Goal: Transaction & Acquisition: Download file/media

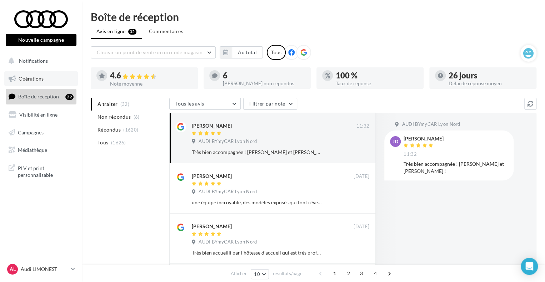
click at [57, 79] on link "Opérations" at bounding box center [41, 78] width 74 height 15
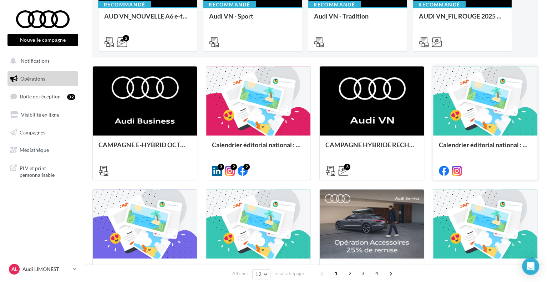
scroll to position [143, 0]
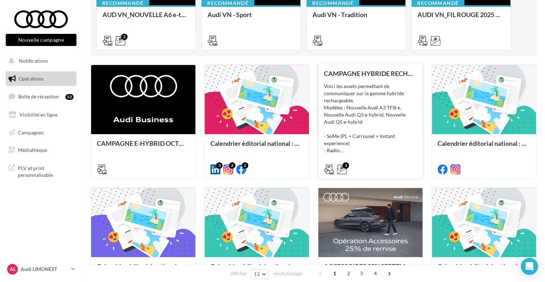
click at [411, 89] on div "Voici les assets permettant de communiquer sur la gamme hybride rechargeable. M…" at bounding box center [370, 118] width 93 height 71
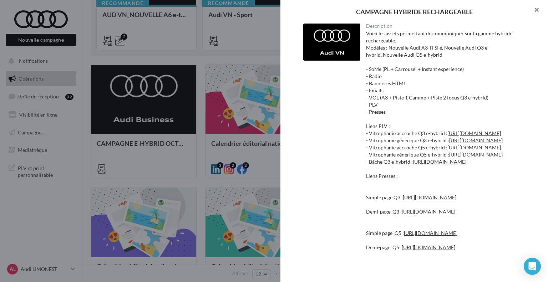
click at [539, 9] on button "button" at bounding box center [534, 10] width 29 height 21
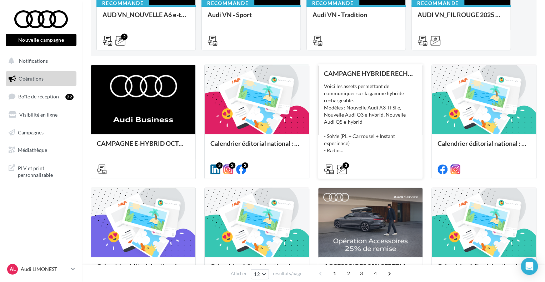
click at [407, 92] on div "Voici les assets permettant de communiquer sur la gamme hybride rechargeable. M…" at bounding box center [370, 118] width 93 height 71
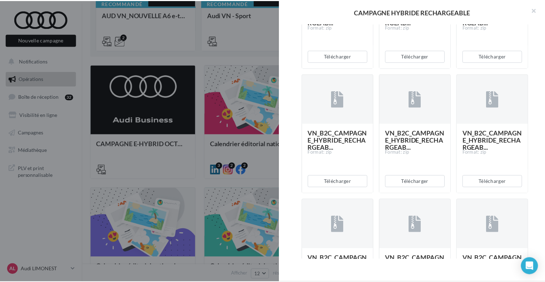
scroll to position [464, 0]
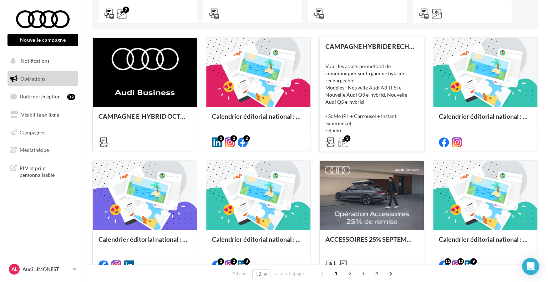
scroll to position [143, 0]
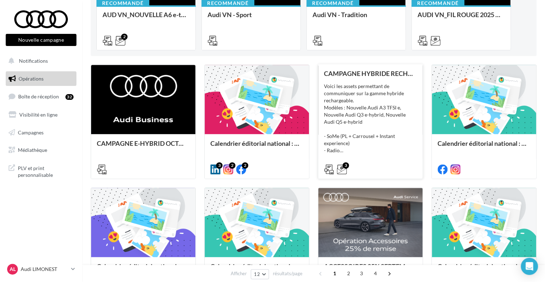
click at [378, 95] on div "Voici les assets permettant de communiquer sur la gamme hybride rechargeable. M…" at bounding box center [370, 118] width 93 height 71
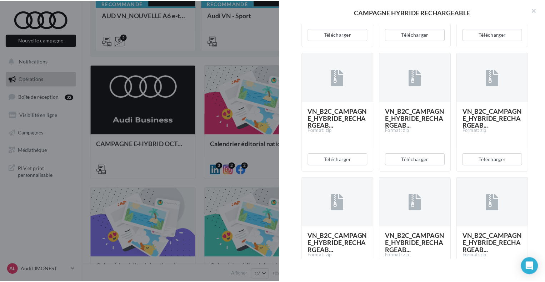
scroll to position [1731, 0]
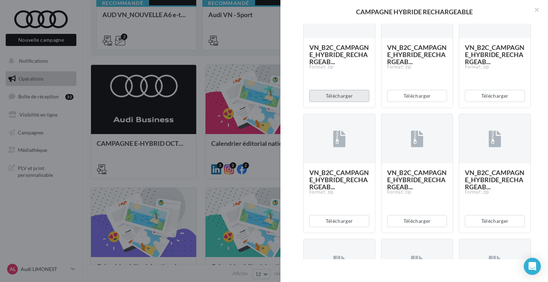
click at [335, 102] on button "Télécharger" at bounding box center [339, 96] width 60 height 12
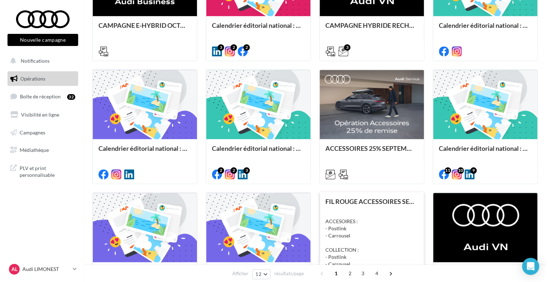
scroll to position [202, 0]
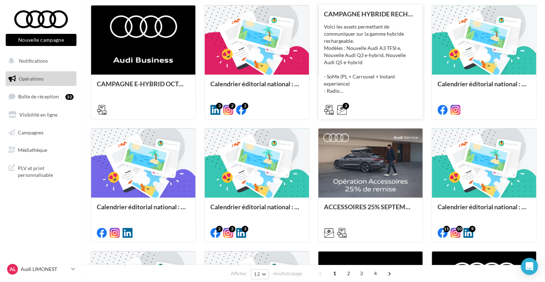
click at [390, 51] on div "Voici les assets permettant de communiquer sur la gamme hybride rechargeable. M…" at bounding box center [370, 58] width 93 height 71
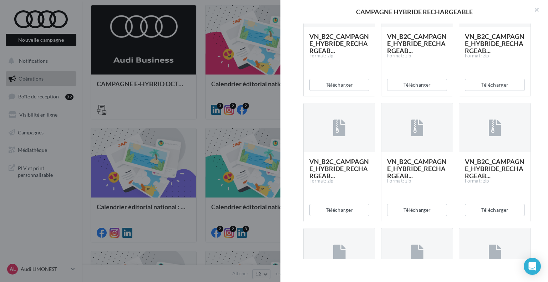
scroll to position [607, 0]
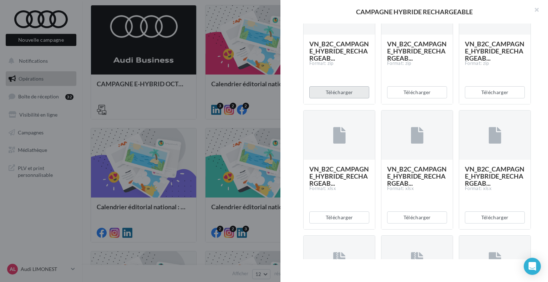
click at [348, 99] on button "Télécharger" at bounding box center [339, 92] width 60 height 12
click at [415, 99] on button "Télécharger" at bounding box center [417, 92] width 60 height 12
click at [486, 99] on button "Télécharger" at bounding box center [495, 92] width 60 height 12
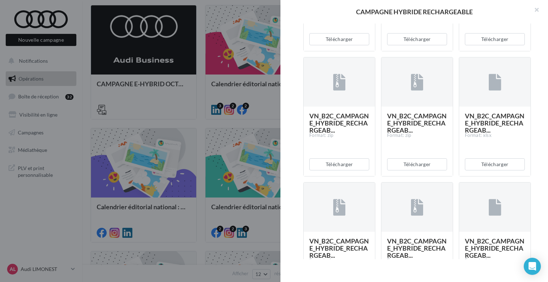
scroll to position [821, 0]
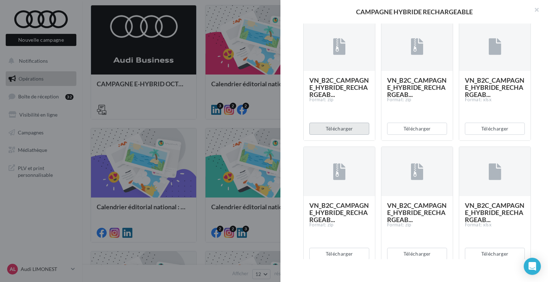
click at [348, 135] on button "Télécharger" at bounding box center [339, 129] width 60 height 12
